Goal: Task Accomplishment & Management: Manage account settings

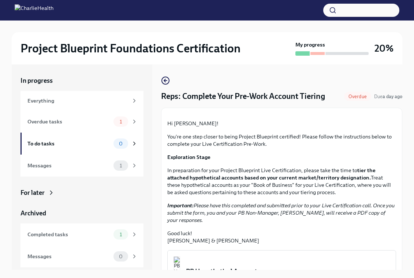
scroll to position [12, 0]
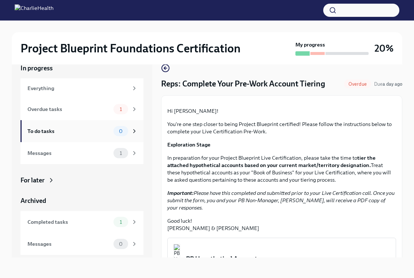
click at [104, 134] on div "To do tasks" at bounding box center [68, 131] width 83 height 8
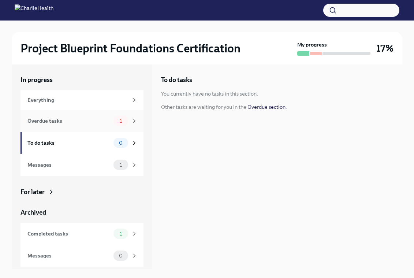
click at [98, 123] on div "Overdue tasks" at bounding box center [68, 121] width 83 height 8
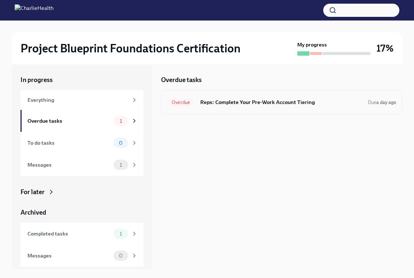
click at [258, 100] on h6 "Reps: Complete Your Pre-Work Account Tiering" at bounding box center [281, 102] width 162 height 8
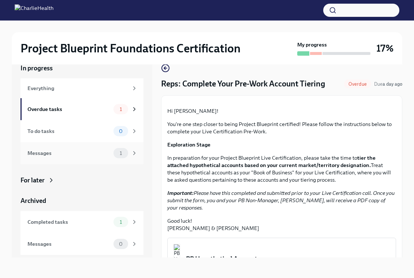
click at [60, 143] on div "Messages 1" at bounding box center [81, 153] width 123 height 22
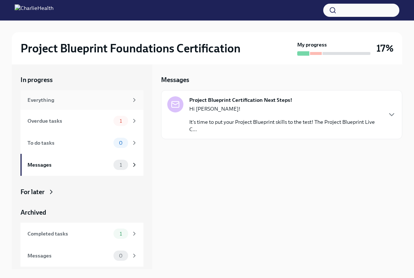
click at [85, 100] on div "Everything" at bounding box center [77, 100] width 101 height 8
